Goal: Information Seeking & Learning: Learn about a topic

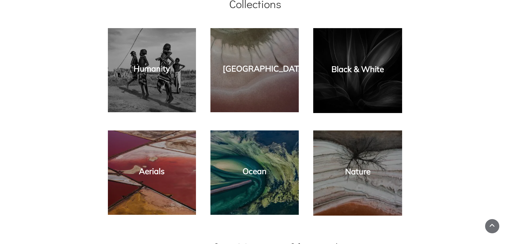
scroll to position [375, 0]
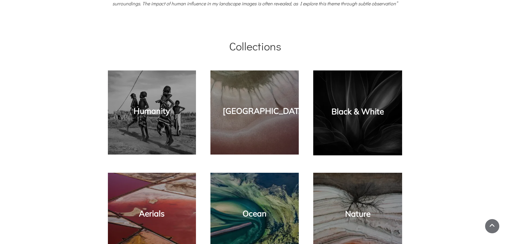
click at [349, 130] on div "Black & White" at bounding box center [358, 113] width 78 height 74
click at [347, 111] on link "Black & White" at bounding box center [357, 111] width 52 height 10
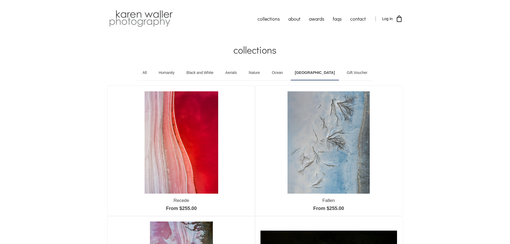
click at [212, 72] on link "Black and White" at bounding box center [199, 72] width 35 height 15
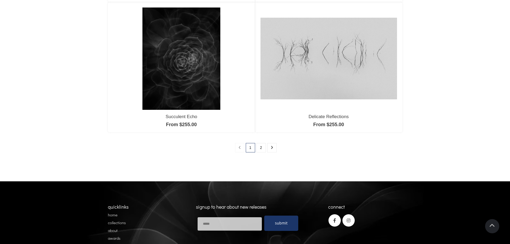
scroll to position [482, 0]
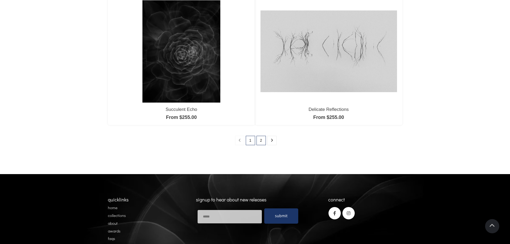
click at [261, 141] on link "2" at bounding box center [260, 140] width 9 height 9
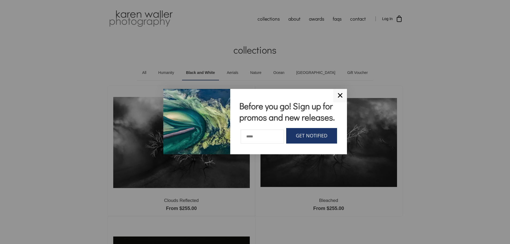
click at [342, 96] on link "✕" at bounding box center [340, 95] width 14 height 13
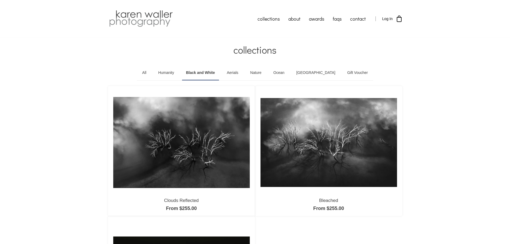
click at [150, 72] on link "All" at bounding box center [144, 72] width 12 height 15
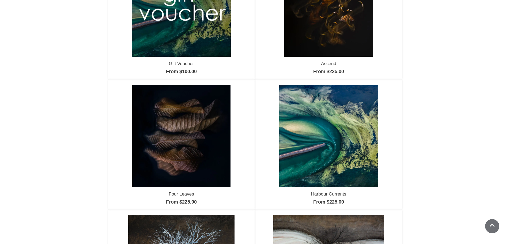
scroll to position [107, 0]
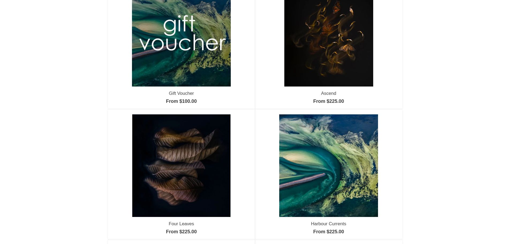
click at [187, 170] on img at bounding box center [181, 165] width 98 height 102
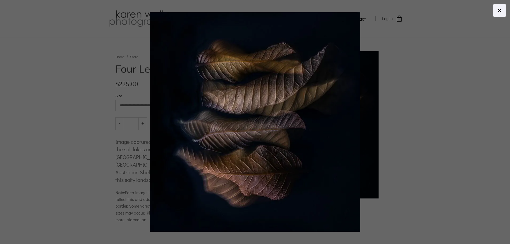
click at [303, 127] on body "collections humanity" at bounding box center [255, 122] width 510 height 244
click at [427, 49] on div at bounding box center [379, 121] width 459 height 219
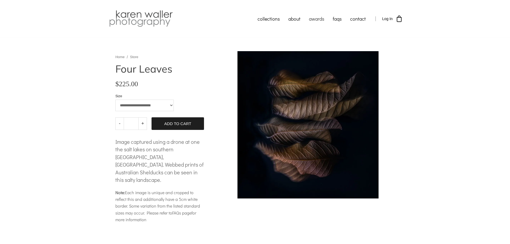
click at [319, 19] on link "awards" at bounding box center [317, 18] width 24 height 13
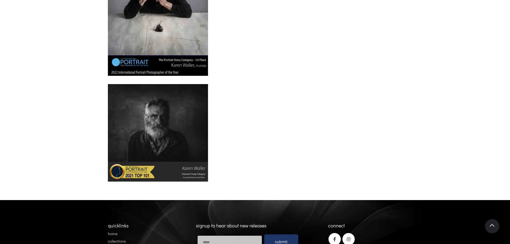
scroll to position [562, 0]
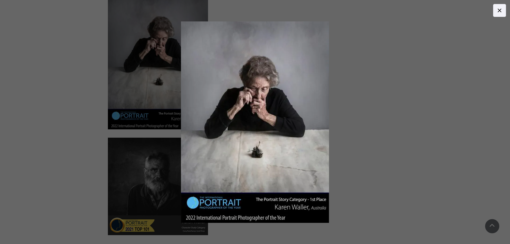
click at [500, 11] on icon at bounding box center [499, 10] width 6 height 6
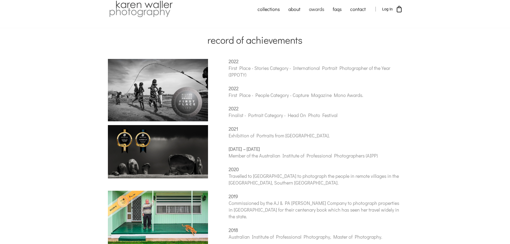
scroll to position [0, 0]
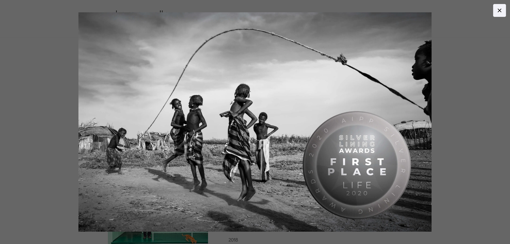
click at [179, 108] on body "collections humanity" at bounding box center [255, 122] width 510 height 244
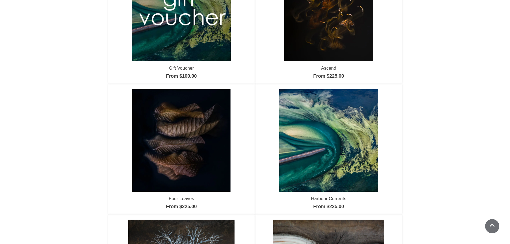
scroll to position [80, 0]
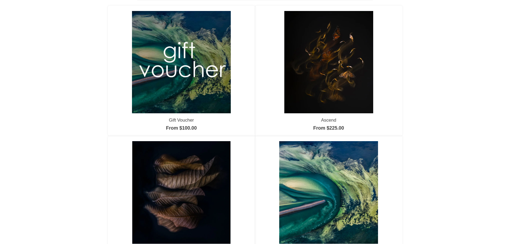
click at [175, 85] on img at bounding box center [181, 62] width 99 height 102
click at [331, 61] on img at bounding box center [328, 62] width 89 height 102
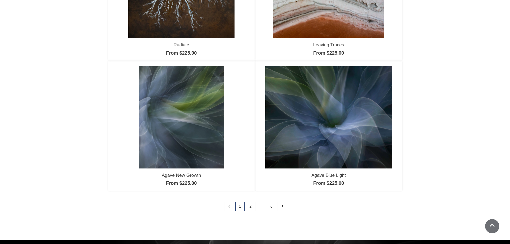
scroll to position [428, 0]
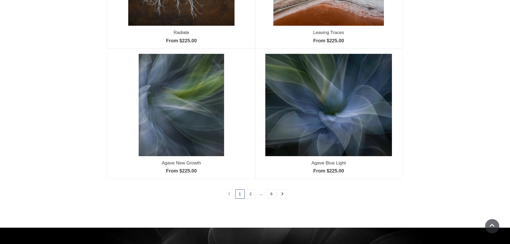
click at [336, 104] on img at bounding box center [328, 105] width 127 height 102
click at [302, 111] on img at bounding box center [328, 105] width 127 height 102
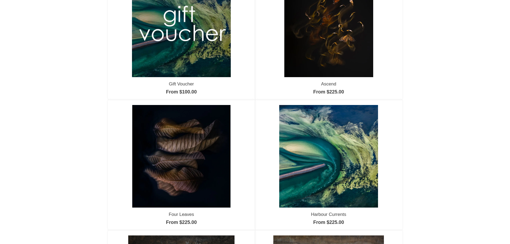
scroll to position [107, 0]
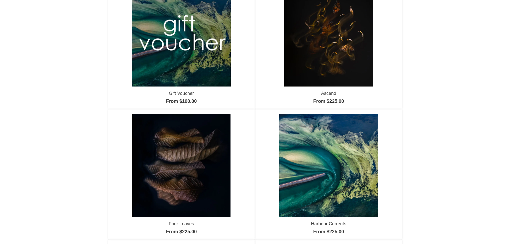
click at [179, 168] on img at bounding box center [181, 165] width 98 height 102
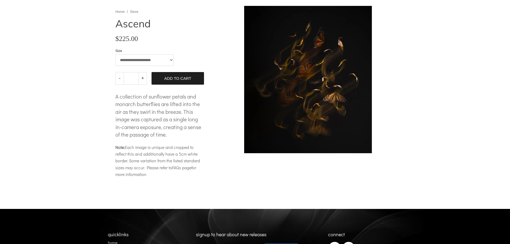
scroll to position [32, 0]
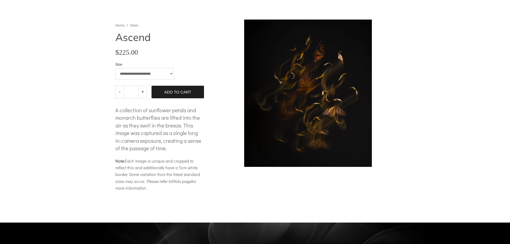
click at [305, 105] on body "collections humanity" at bounding box center [255, 146] width 510 height 356
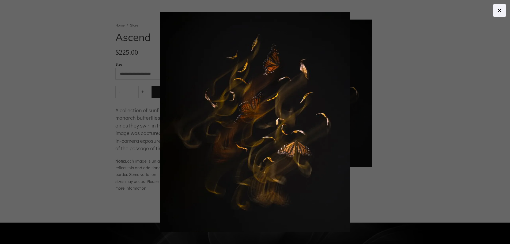
click at [454, 50] on div at bounding box center [389, 121] width 459 height 219
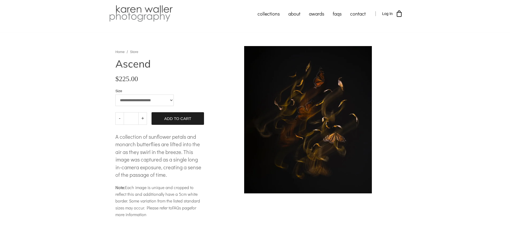
scroll to position [0, 0]
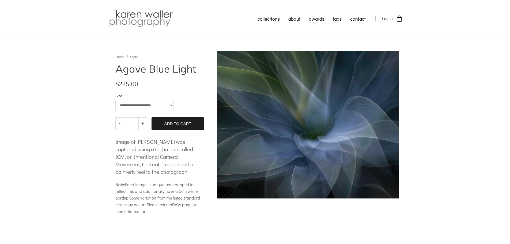
drag, startPoint x: 100, startPoint y: 0, endPoint x: 9, endPoint y: 89, distance: 127.4
click at [9, 89] on div "**********" at bounding box center [255, 142] width 510 height 208
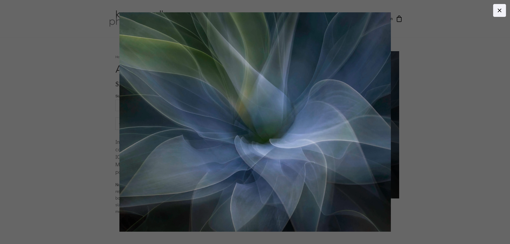
click at [313, 113] on body "collections humanity" at bounding box center [255, 122] width 510 height 244
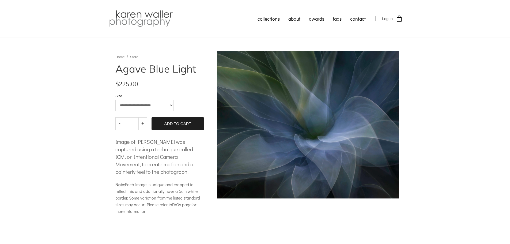
drag, startPoint x: 116, startPoint y: 142, endPoint x: 204, endPoint y: 166, distance: 92.1
click at [204, 166] on div "**********" at bounding box center [160, 137] width 106 height 176
click at [73, 151] on div "**********" at bounding box center [255, 142] width 510 height 208
drag, startPoint x: 114, startPoint y: 140, endPoint x: 120, endPoint y: 146, distance: 8.0
click at [123, 148] on div "**********" at bounding box center [160, 137] width 106 height 176
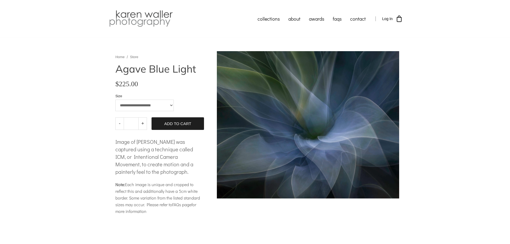
click at [112, 141] on div "**********" at bounding box center [160, 137] width 106 height 176
drag, startPoint x: 113, startPoint y: 139, endPoint x: 108, endPoint y: 135, distance: 7.1
click at [115, 138] on div "**********" at bounding box center [160, 137] width 106 height 176
drag, startPoint x: 108, startPoint y: 135, endPoint x: 115, endPoint y: 136, distance: 7.4
click at [115, 136] on div "**********" at bounding box center [160, 137] width 106 height 176
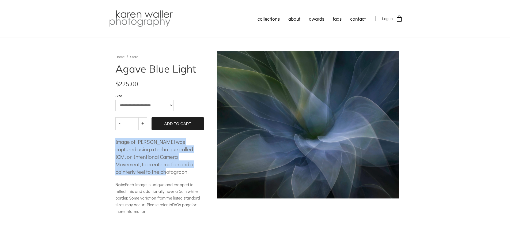
drag, startPoint x: 201, startPoint y: 164, endPoint x: 115, endPoint y: 143, distance: 88.3
click at [115, 143] on span "Image of agave was captured using a technique called ICM, or Intentional Camera…" at bounding box center [154, 156] width 78 height 37
copy span "Image of agave was captured using a technique called ICM, or Intentional Camera…"
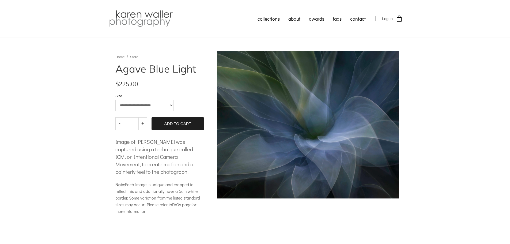
click at [123, 225] on div at bounding box center [255, 229] width 294 height 8
drag, startPoint x: 114, startPoint y: 68, endPoint x: 147, endPoint y: 70, distance: 32.4
click at [147, 70] on div "**********" at bounding box center [160, 137] width 106 height 176
click at [202, 74] on div "**********" at bounding box center [159, 136] width 89 height 169
click at [203, 70] on h1 "Agave Blue Light" at bounding box center [159, 69] width 89 height 10
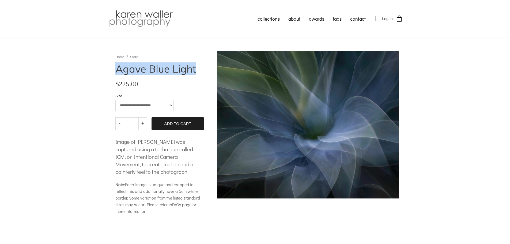
drag, startPoint x: 199, startPoint y: 68, endPoint x: 119, endPoint y: 67, distance: 80.6
click at [119, 67] on h1 "Agave Blue Light" at bounding box center [159, 69] width 89 height 10
copy h1 "Agave Blue Light"
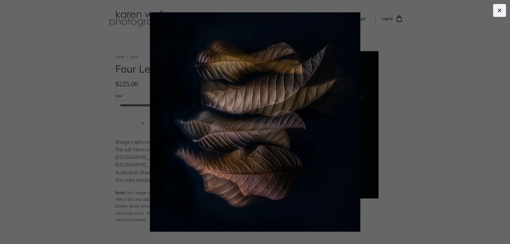
click at [291, 132] on body "collections humanity" at bounding box center [255, 122] width 510 height 244
